Goal: Information Seeking & Learning: Check status

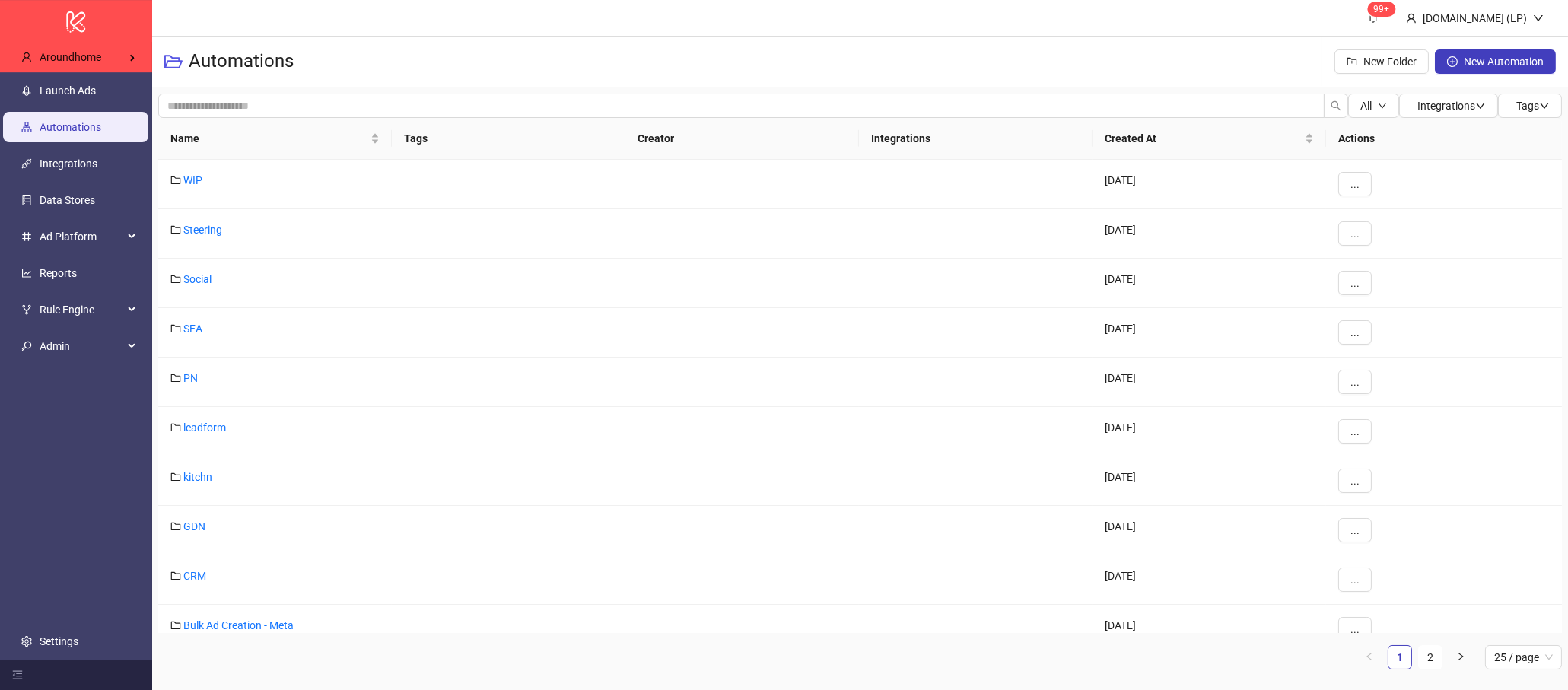
click at [66, 255] on ul "Launch Ads Automations Integrations Data Stores Ad Platform Reports Rule Engine…" at bounding box center [76, 365] width 152 height 587
click at [61, 279] on link "Reports" at bounding box center [58, 273] width 37 height 12
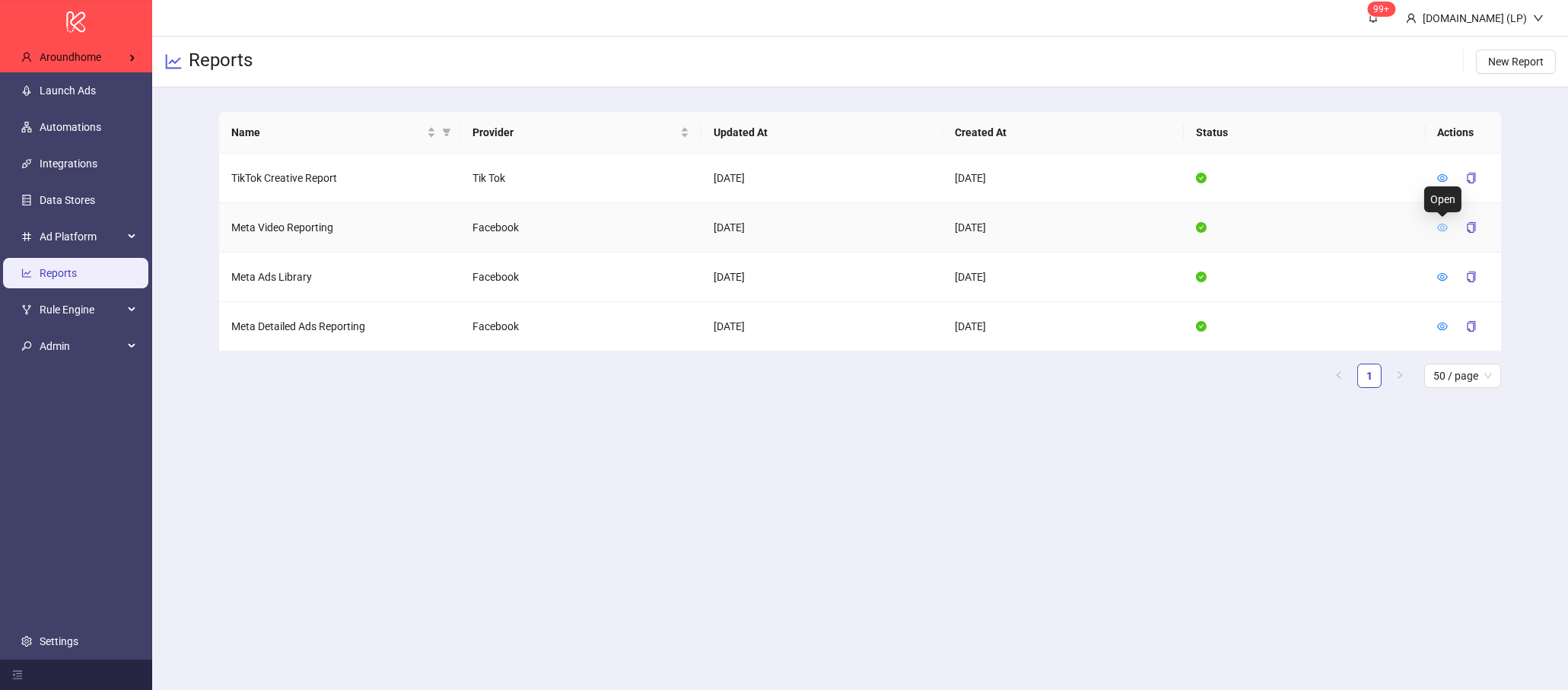
click at [1442, 231] on icon "eye" at bounding box center [1443, 227] width 11 height 8
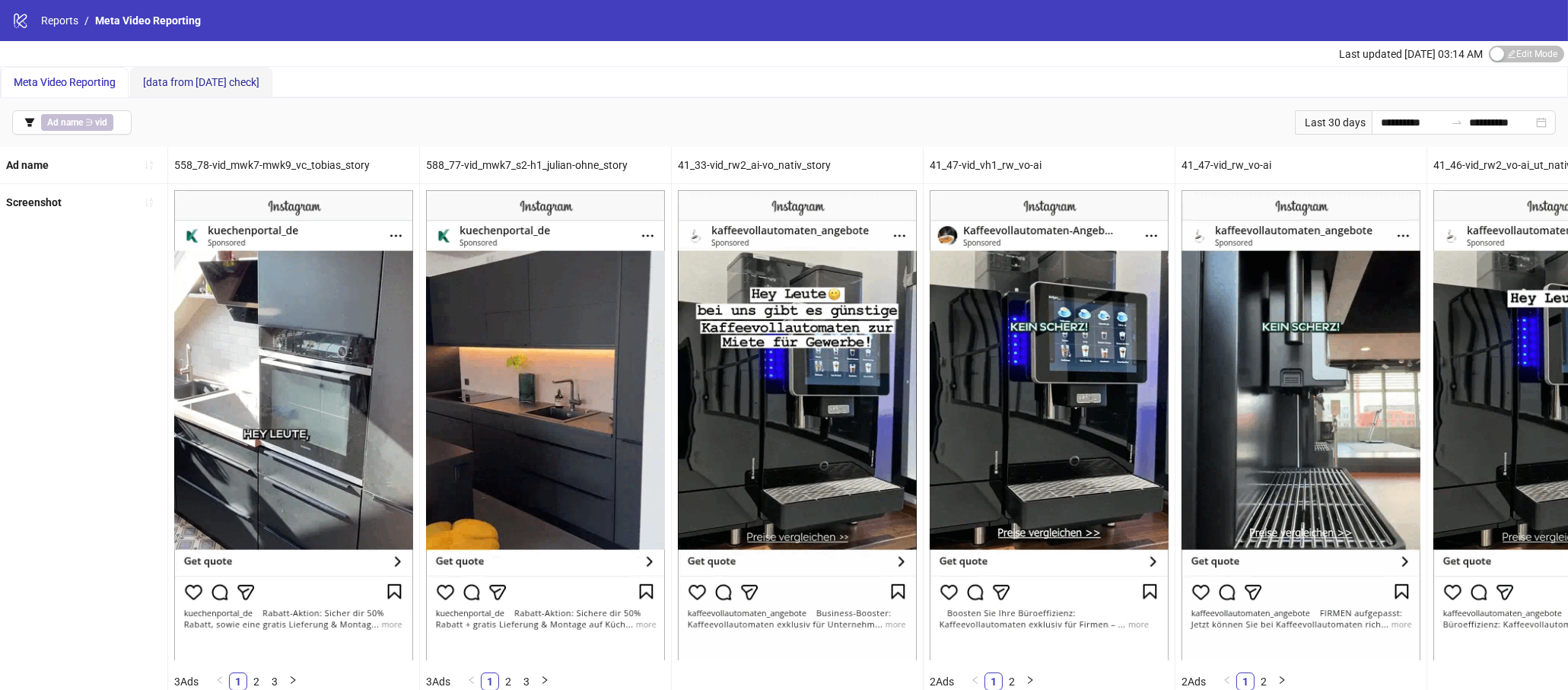
click at [202, 83] on span "[data from [DATE] check]" at bounding box center [201, 82] width 117 height 12
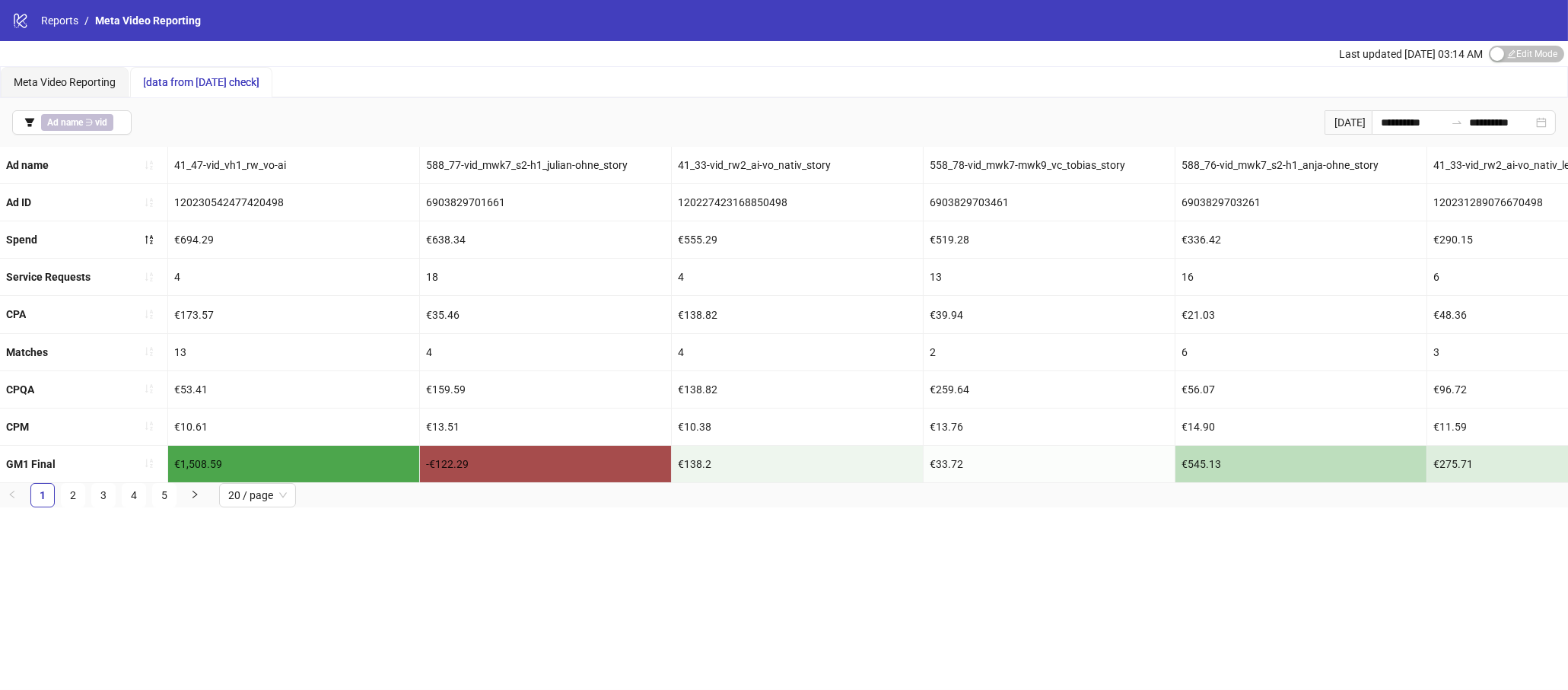
click at [35, 15] on nav "Reports / Meta Video Reporting" at bounding box center [114, 20] width 172 height 17
click at [43, 18] on link "Reports" at bounding box center [60, 20] width 44 height 17
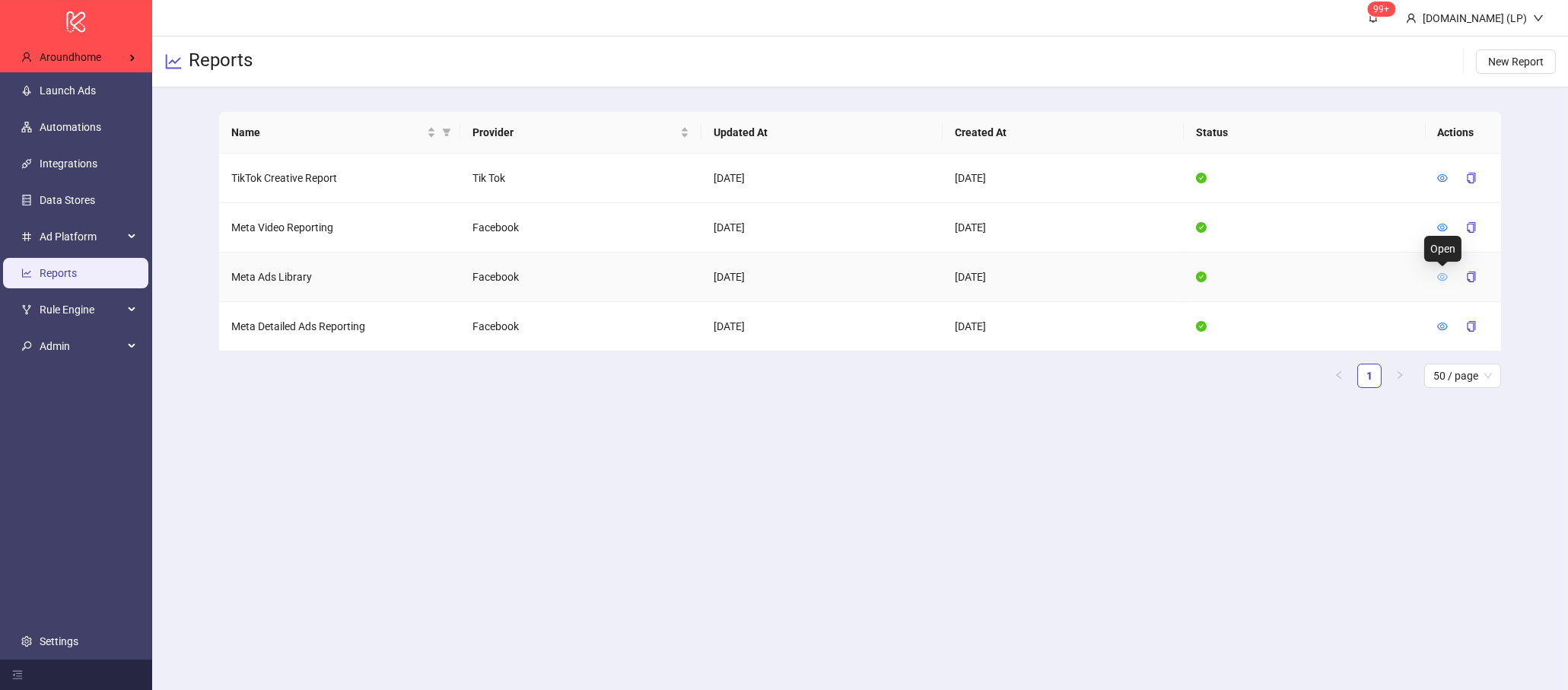
click at [1446, 277] on icon "eye" at bounding box center [1442, 276] width 11 height 11
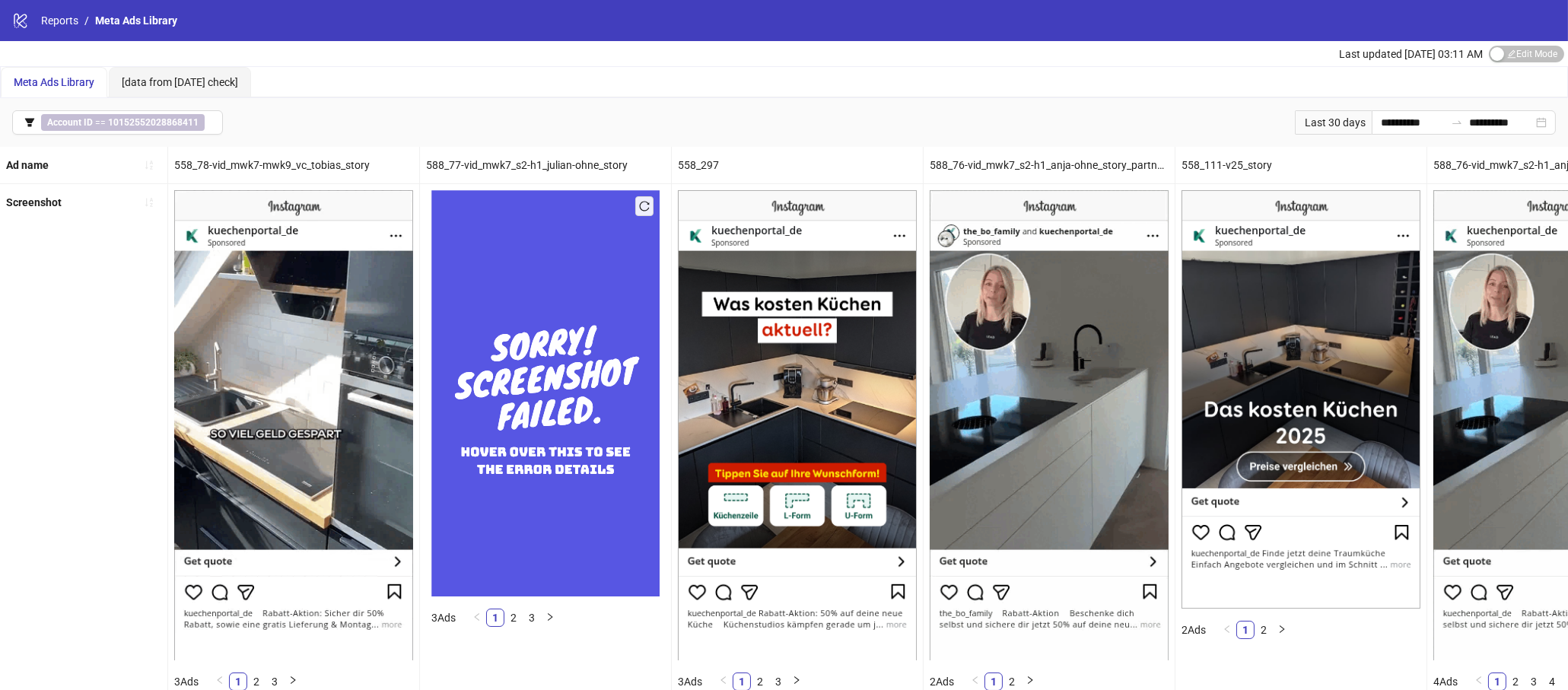
click at [643, 212] on span "button" at bounding box center [644, 206] width 11 height 12
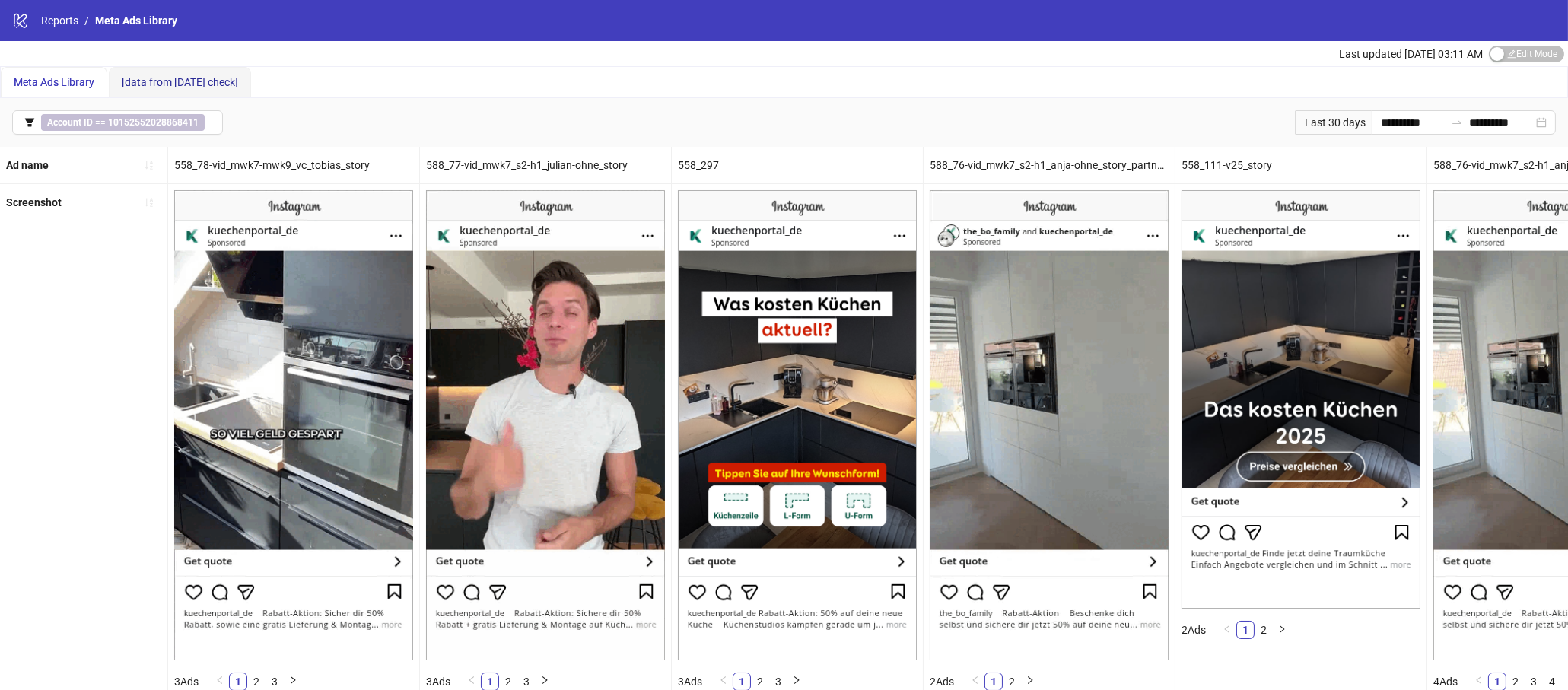
click at [217, 82] on span "[data from [DATE] check]" at bounding box center [180, 82] width 117 height 12
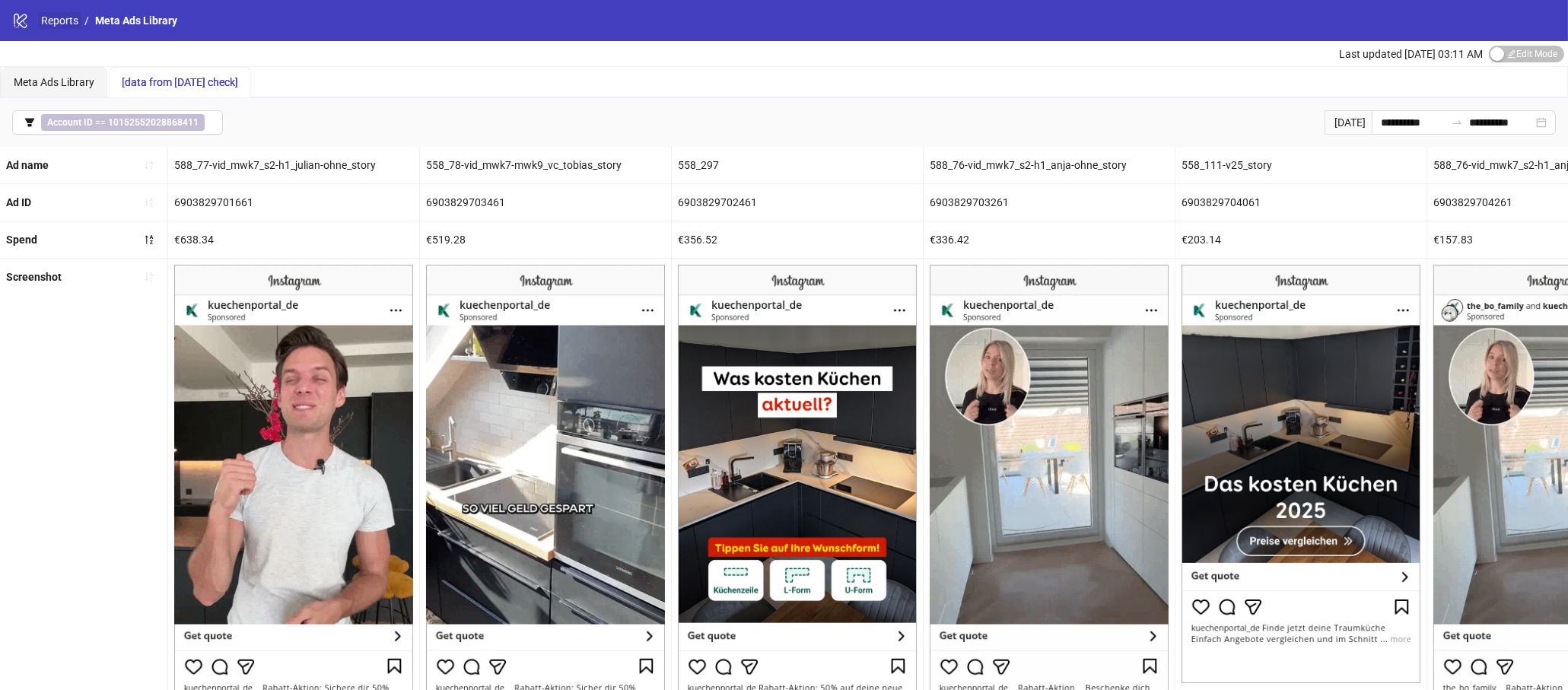
click at [53, 20] on link "Reports" at bounding box center [60, 20] width 44 height 17
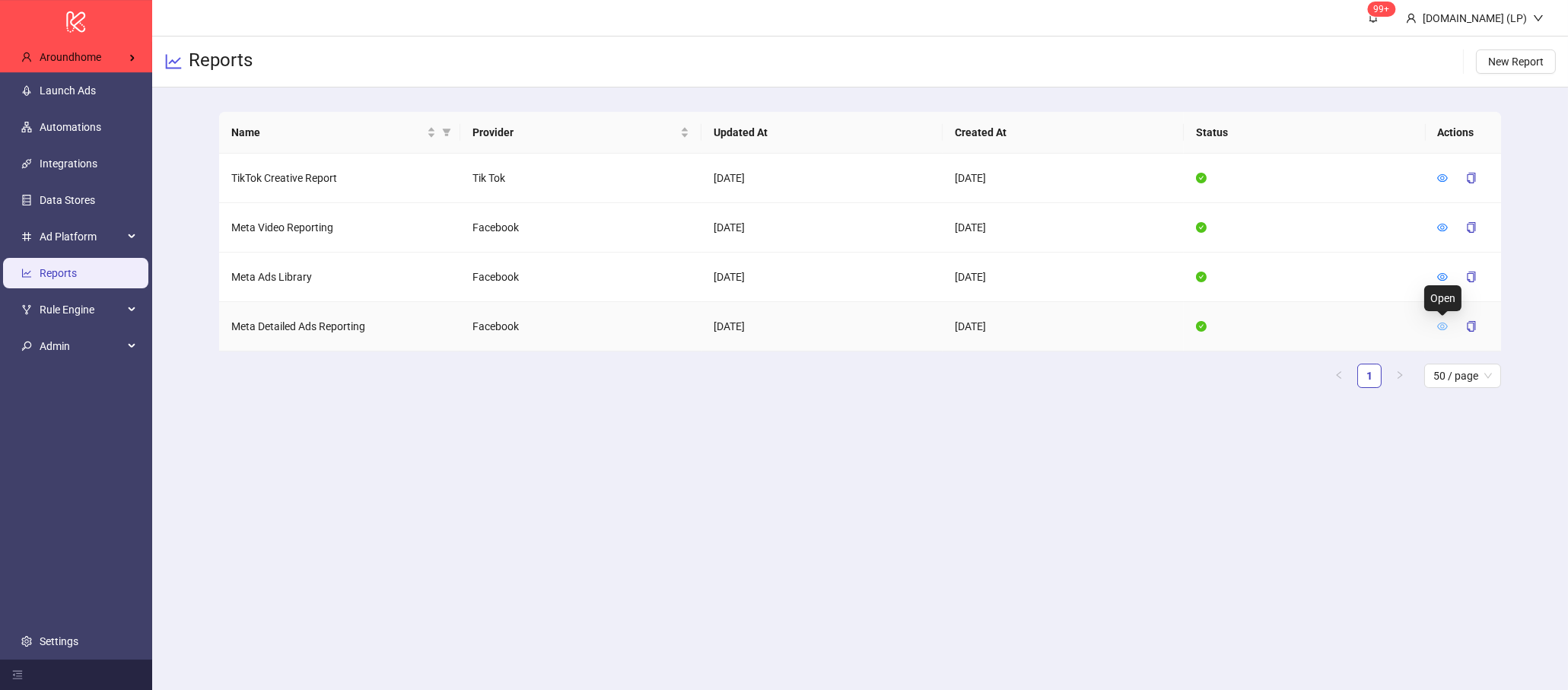
click at [1441, 327] on icon "eye" at bounding box center [1443, 326] width 11 height 8
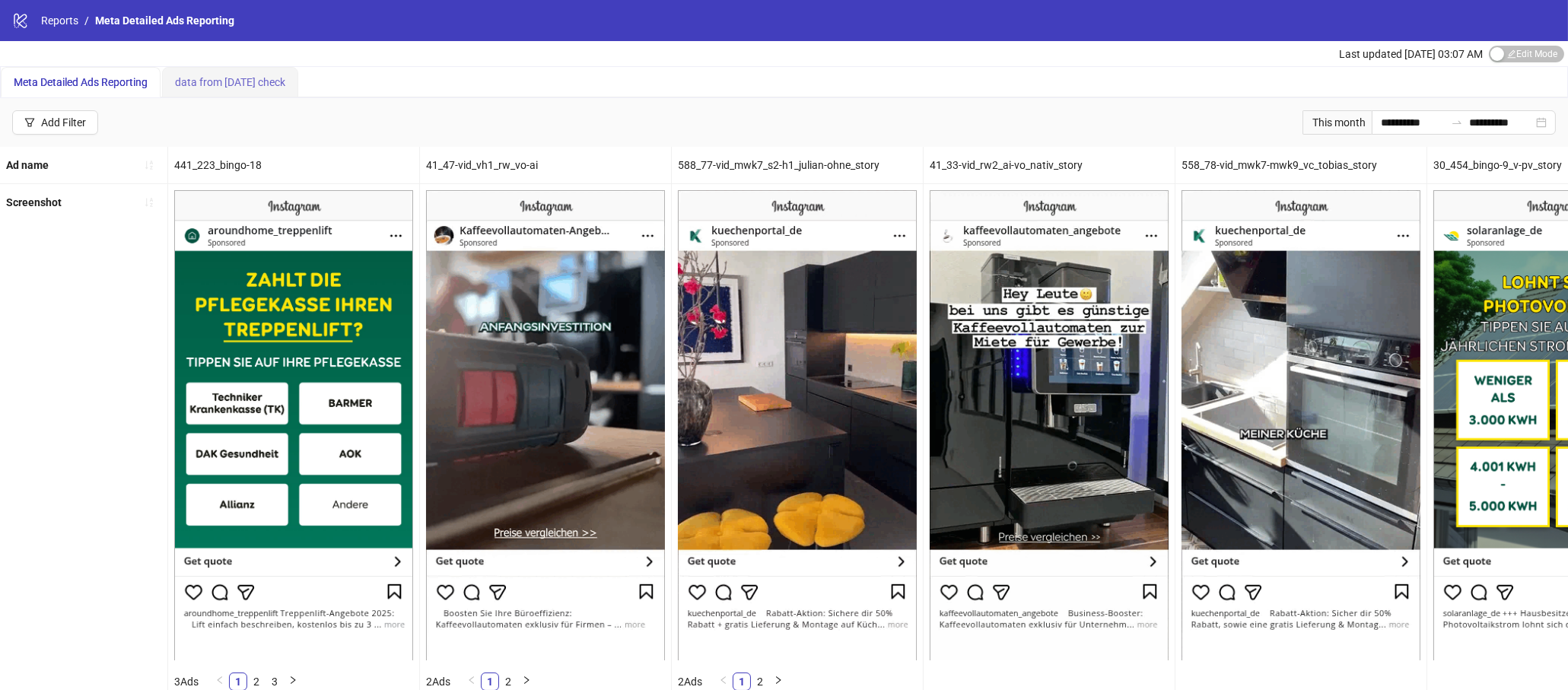
click at [255, 91] on div "data from [DATE] check" at bounding box center [230, 82] width 136 height 30
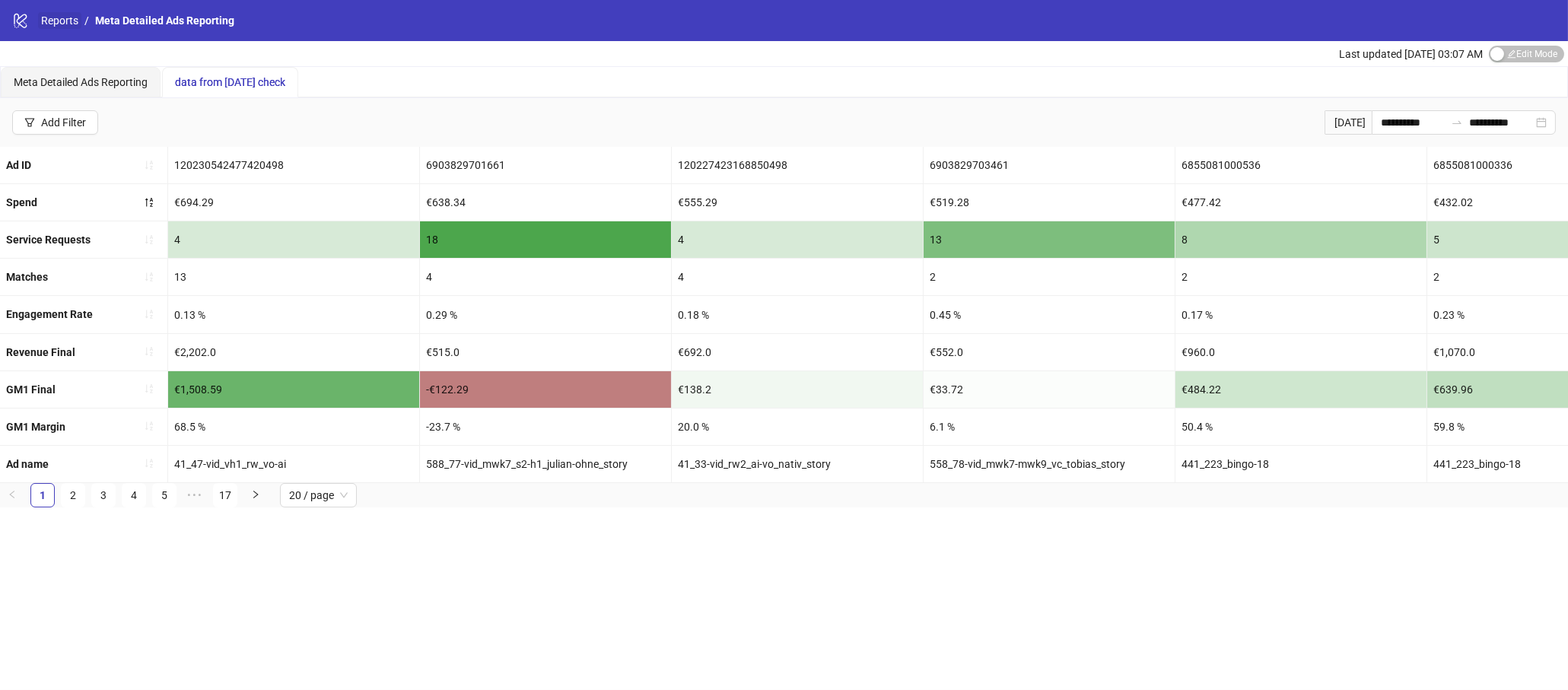
click at [60, 20] on link "Reports" at bounding box center [60, 20] width 44 height 17
